Goal: Task Accomplishment & Management: Manage account settings

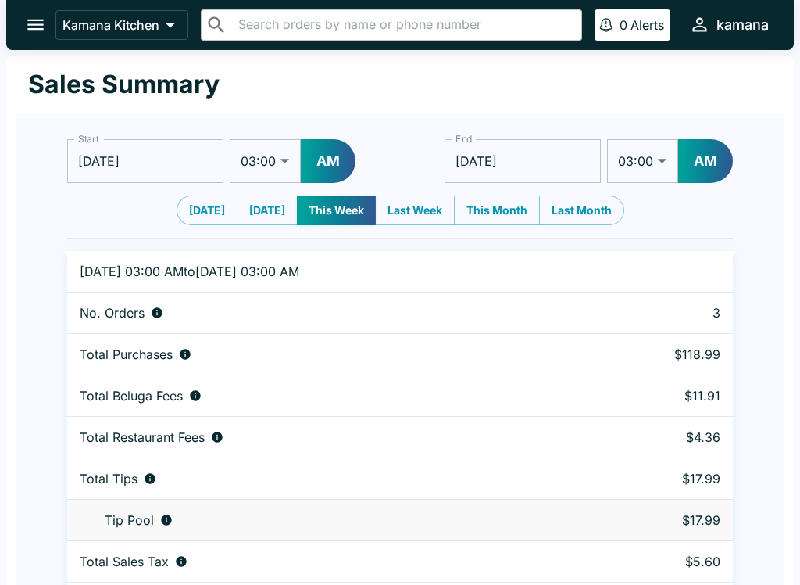
select select "03:00"
click at [438, 199] on button "Last Week" at bounding box center [415, 210] width 80 height 30
type input "[DATE]"
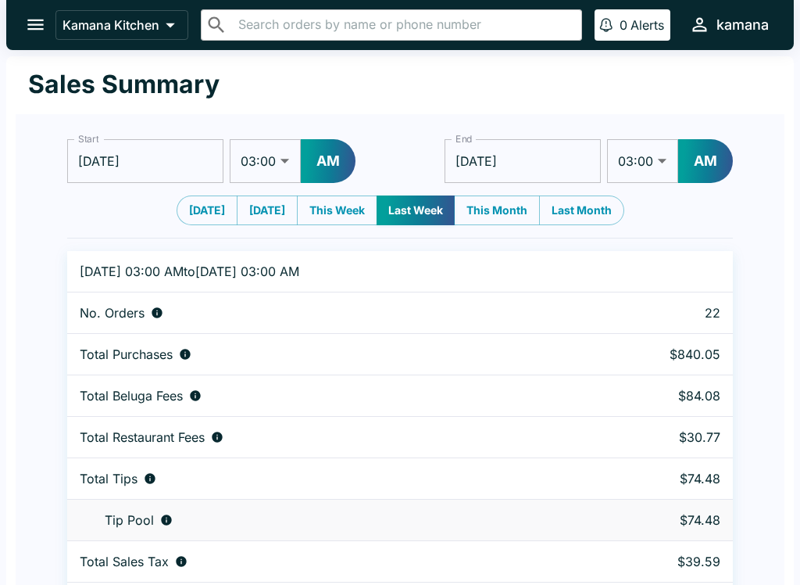
click at [202, 209] on button "[DATE]" at bounding box center [207, 210] width 61 height 30
type input "[DATE]"
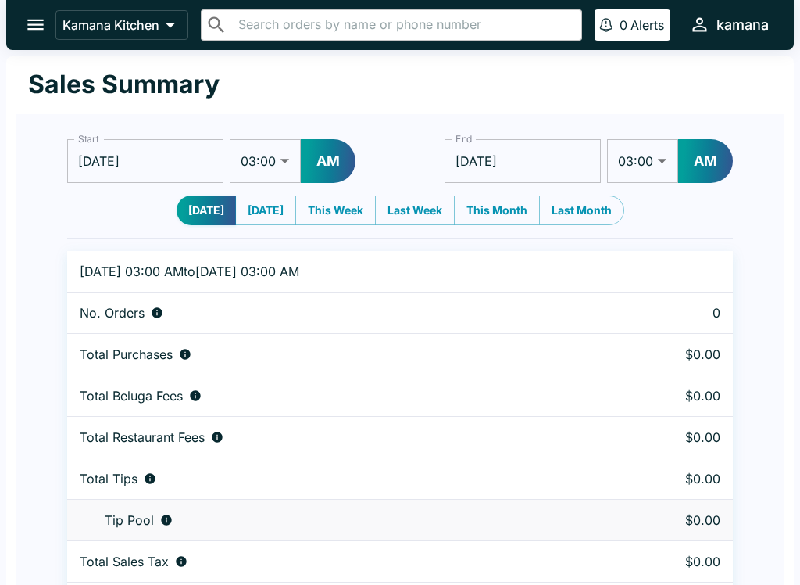
click at [217, 192] on div "Start [DATE] Start 01:00 01:30 02:00 02:30 03:00 03:30 04:00 04:30 05:00 05:30 …" at bounding box center [400, 176] width 666 height 98
click at [210, 195] on button "[DATE]" at bounding box center [206, 210] width 59 height 30
click at [209, 195] on button "[DATE]" at bounding box center [206, 210] width 59 height 30
click at [204, 198] on button "[DATE]" at bounding box center [206, 210] width 59 height 30
click at [203, 197] on button "[DATE]" at bounding box center [206, 210] width 59 height 30
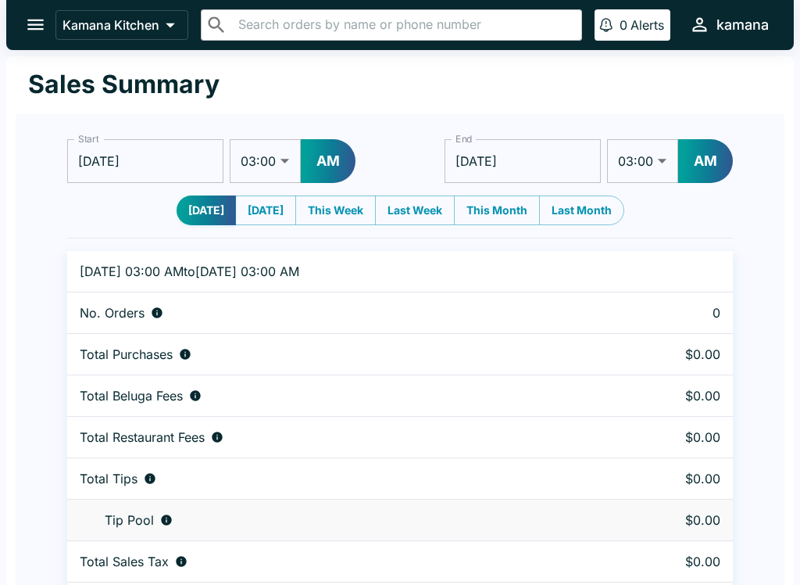
click at [28, 12] on button "open drawer" at bounding box center [36, 25] width 40 height 40
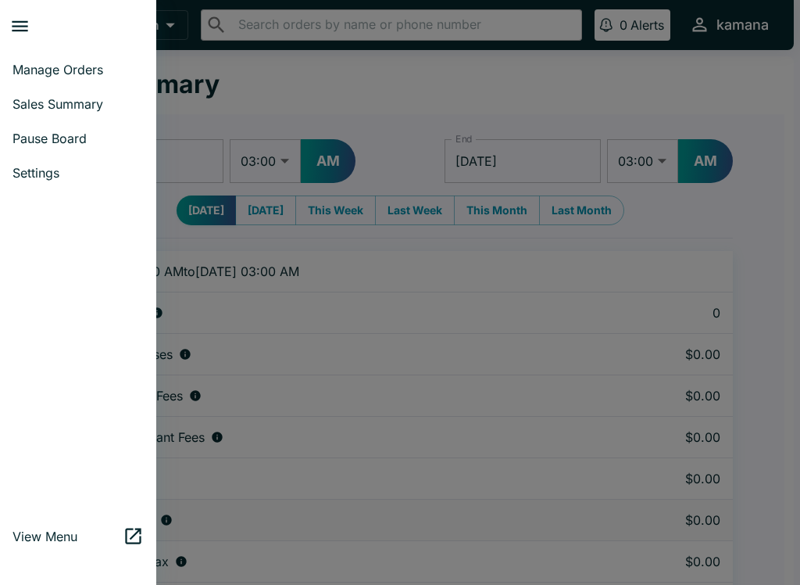
click at [88, 68] on span "Manage Orders" at bounding box center [78, 70] width 131 height 16
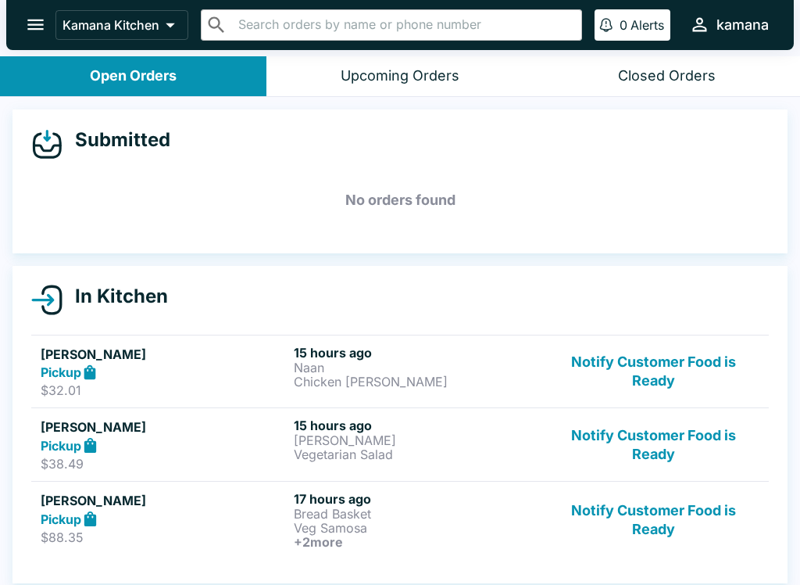
click at [495, 578] on div "In Kitchen [PERSON_NAME] Pickup $32.01 15 hours ago Naan Chicken [PERSON_NAME] …" at bounding box center [400, 425] width 775 height 318
